Goal: Task Accomplishment & Management: Use online tool/utility

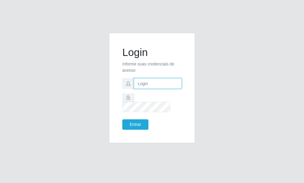
click at [158, 89] on input "text" at bounding box center [158, 83] width 48 height 10
type input "[EMAIL_ADDRESS][DOMAIN_NAME]"
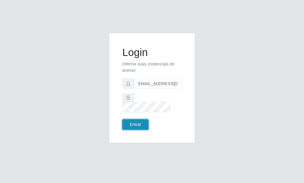
click at [138, 119] on button "Entrar" at bounding box center [135, 124] width 26 height 10
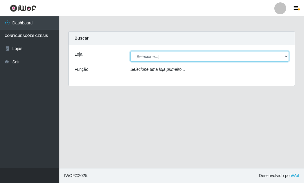
click at [130, 51] on select "[Selecione...] Rede Potiguar 6 - Extremoz" at bounding box center [209, 56] width 159 height 10
select select "80"
click option "Rede Potiguar 6 - Extremoz" at bounding box center [0, 0] width 0 height 0
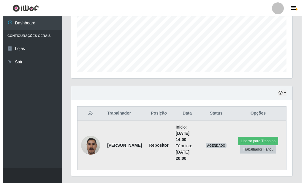
scroll to position [156, 0]
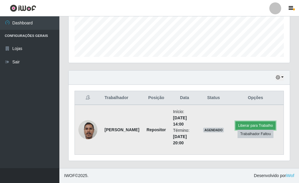
click at [257, 127] on button "Liberar para Trabalho" at bounding box center [256, 125] width 40 height 8
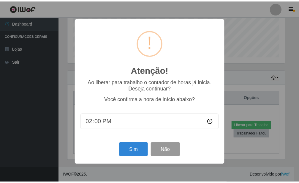
scroll to position [296888, 296790]
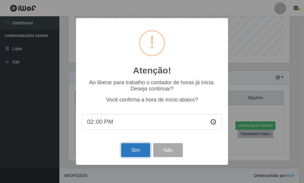
click at [140, 157] on button "Sim" at bounding box center [135, 150] width 29 height 14
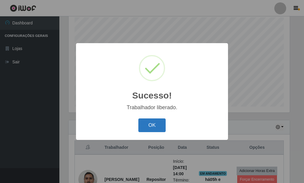
click at [148, 131] on button "OK" at bounding box center [152, 125] width 28 height 14
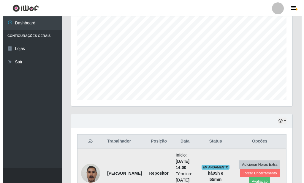
scroll to position [156, 0]
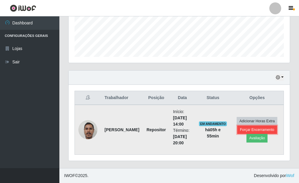
click at [260, 128] on button "Forçar Encerramento" at bounding box center [257, 129] width 40 height 8
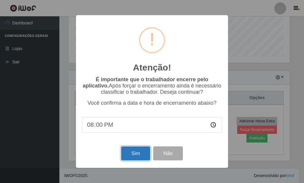
click at [129, 156] on button "Sim" at bounding box center [135, 153] width 29 height 14
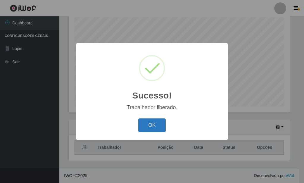
click at [155, 129] on button "OK" at bounding box center [152, 125] width 28 height 14
